Goal: Find specific page/section: Find specific page/section

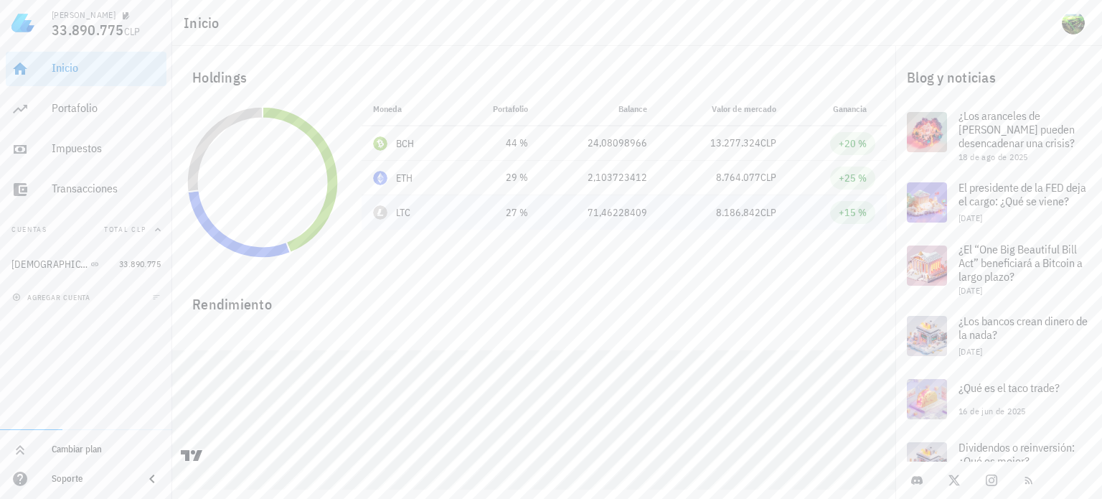
click at [396, 215] on div "LTC" at bounding box center [403, 212] width 15 height 14
click at [382, 214] on div "LTC-icon" at bounding box center [380, 212] width 14 height 14
click at [77, 193] on div "Transacciones" at bounding box center [106, 188] width 109 height 14
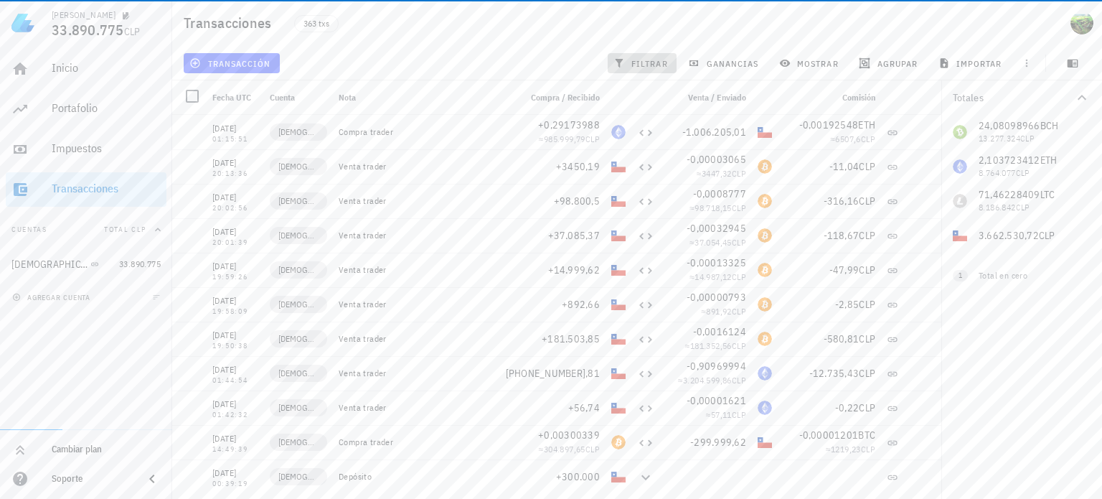
click at [646, 67] on span "filtrar" at bounding box center [642, 62] width 52 height 11
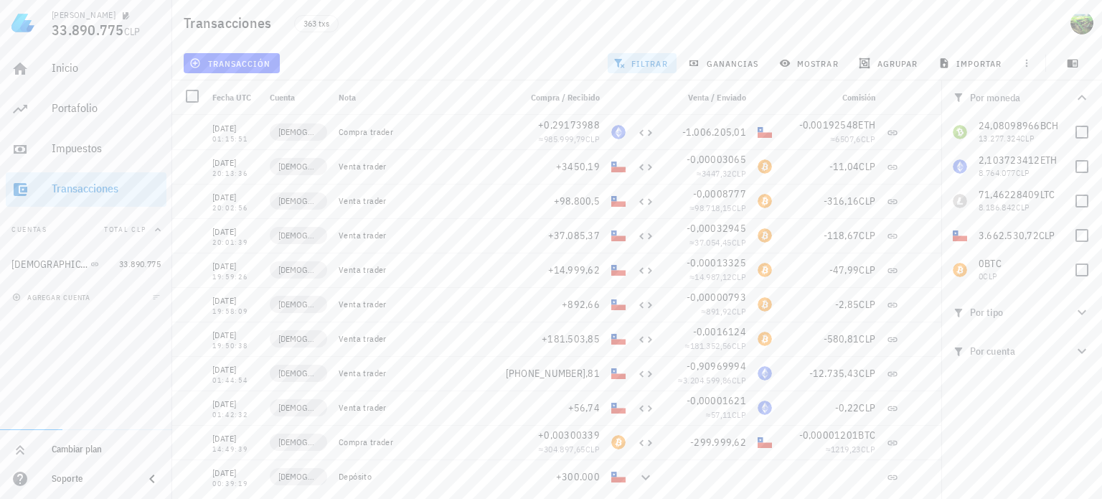
click at [646, 67] on span "filtrar" at bounding box center [642, 62] width 52 height 11
click at [615, 63] on icon "button" at bounding box center [618, 62] width 11 height 11
click at [1079, 204] on div at bounding box center [1081, 201] width 24 height 24
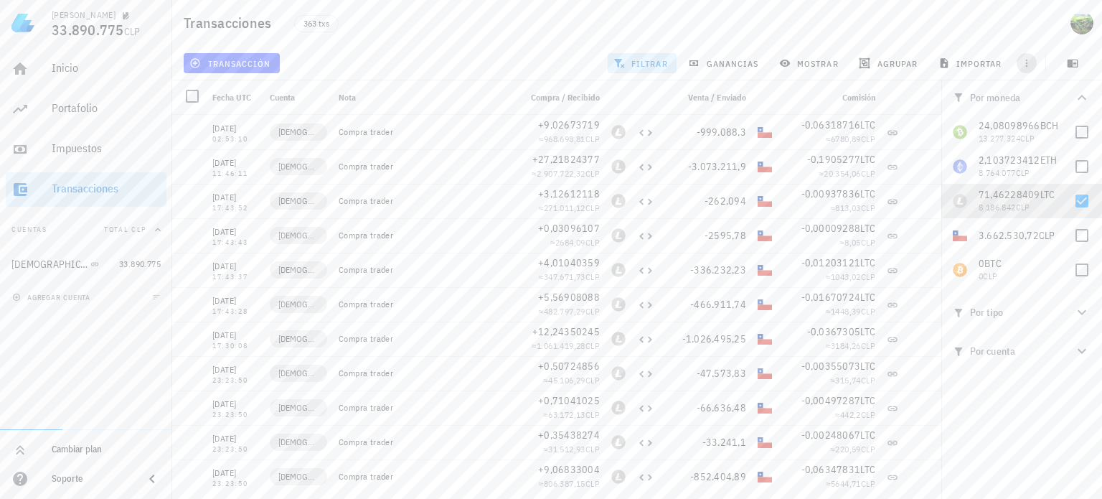
click at [1024, 67] on icon "button" at bounding box center [1026, 62] width 11 height 11
click at [1069, 67] on icon "button" at bounding box center [1072, 64] width 11 height 8
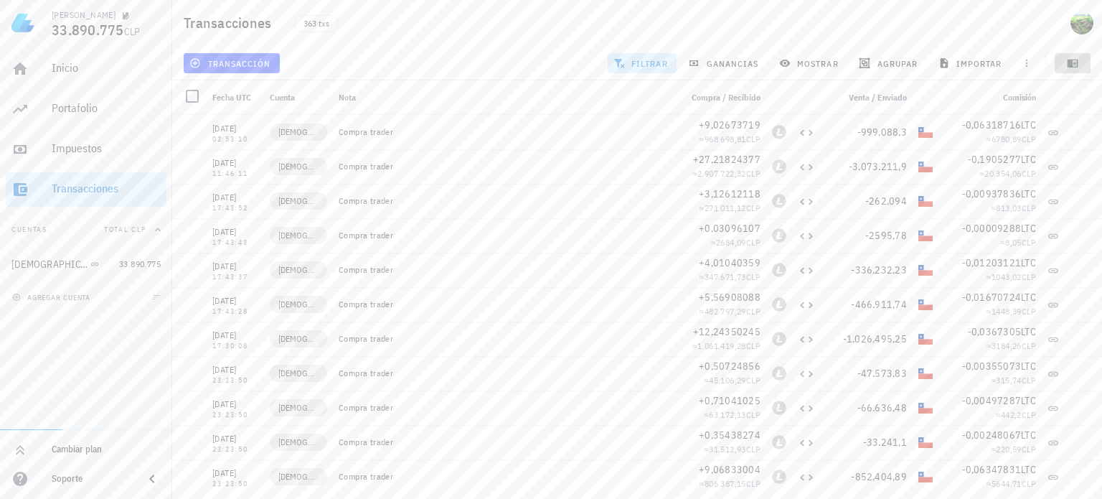
click at [1069, 67] on icon "button" at bounding box center [1072, 64] width 11 height 8
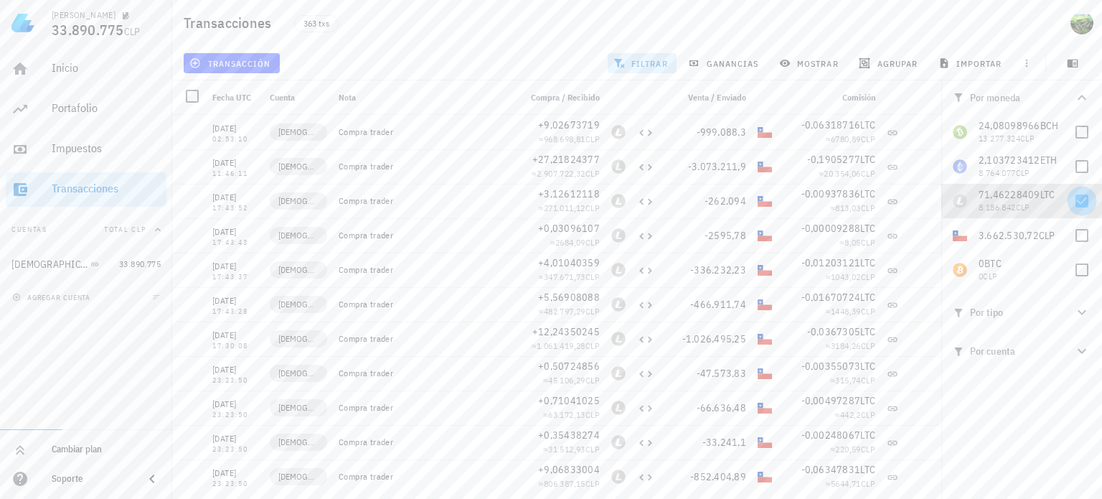
click at [1080, 197] on div at bounding box center [1081, 201] width 24 height 24
checkbox input "false"
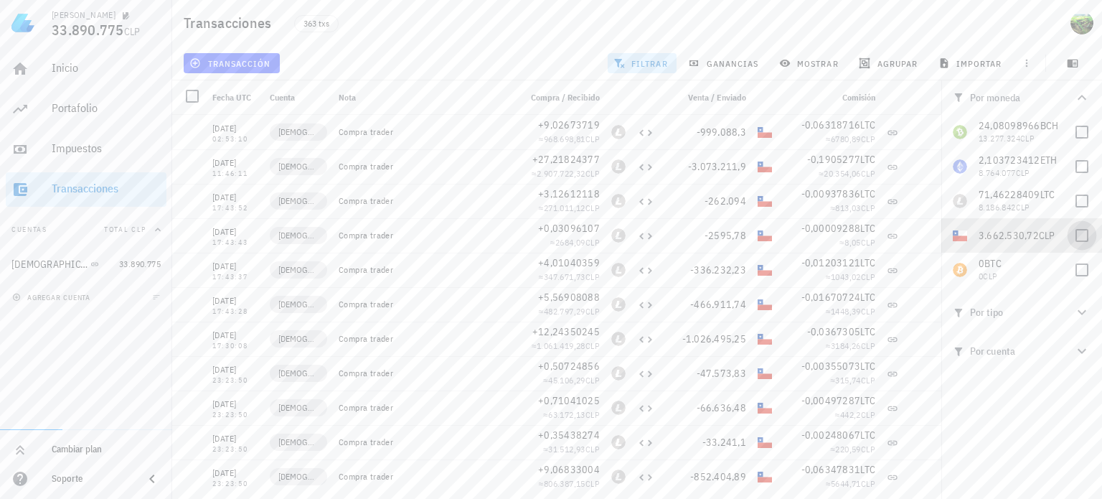
click at [1078, 231] on div at bounding box center [1081, 235] width 24 height 24
checkbox input "true"
